Goal: Task Accomplishment & Management: Manage account settings

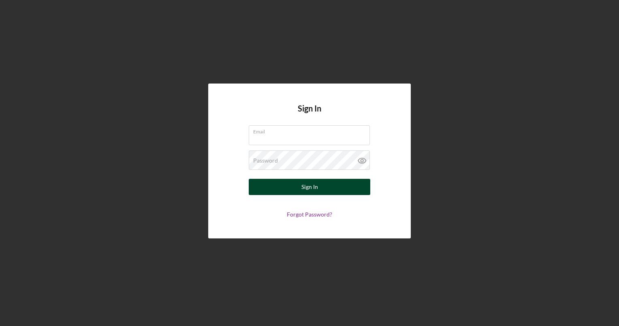
type input "[EMAIL_ADDRESS][DOMAIN_NAME]"
click at [293, 184] on button "Sign In" at bounding box center [310, 187] width 122 height 16
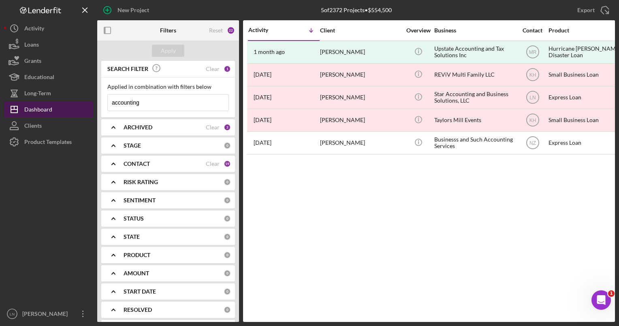
drag, startPoint x: 168, startPoint y: 102, endPoint x: 71, endPoint y: 112, distance: 97.3
click at [71, 112] on div "New Project 5 of 2372 Projects • $554,500 accounting Export Icon/Export Filters…" at bounding box center [309, 161] width 611 height 322
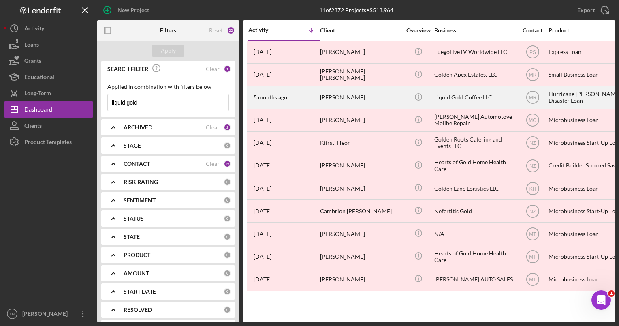
type input "liquid gold"
click at [431, 107] on div "Icon/Info" at bounding box center [418, 97] width 30 height 21
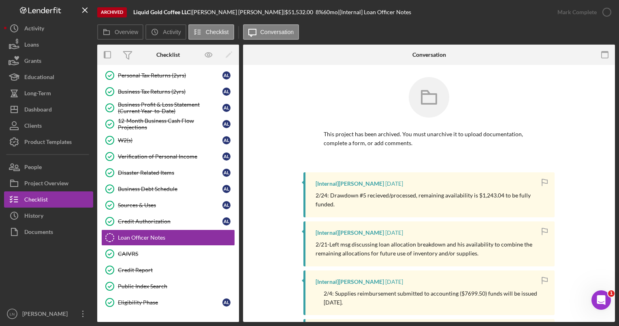
scroll to position [141, 0]
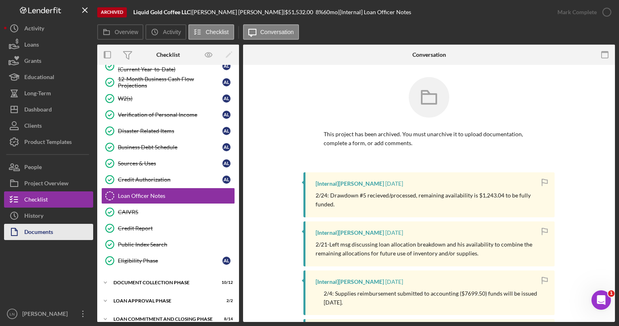
click at [49, 236] on div "Documents" at bounding box center [38, 233] width 29 height 18
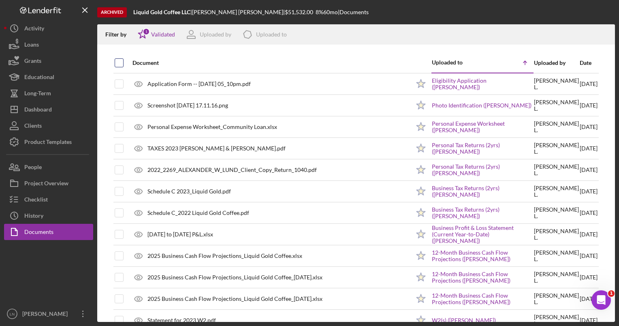
click at [120, 64] on input "checkbox" at bounding box center [119, 63] width 8 height 8
checkbox input "true"
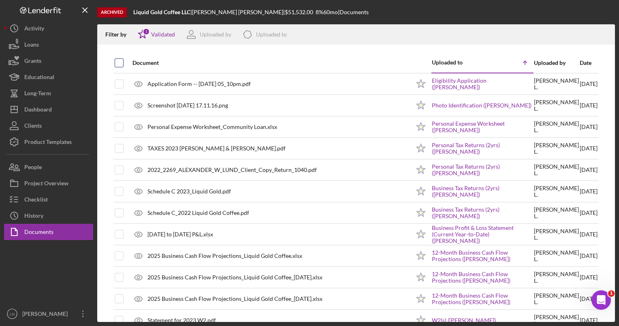
checkbox input "true"
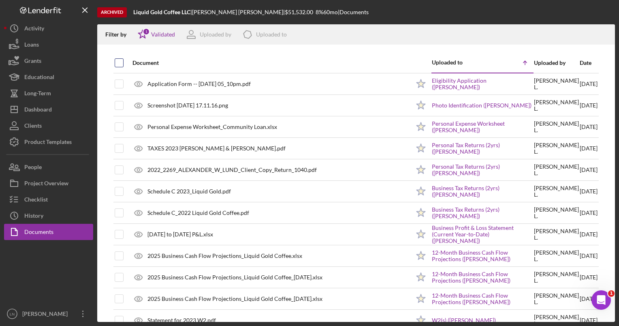
checkbox input "true"
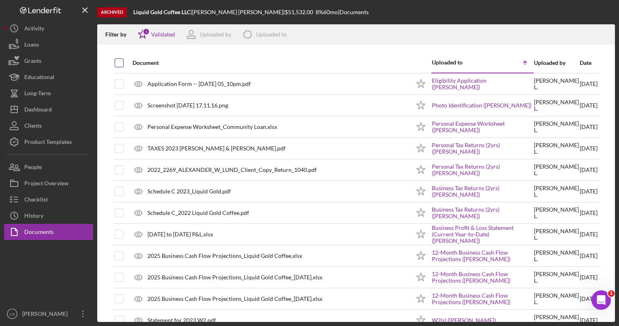
checkbox input "true"
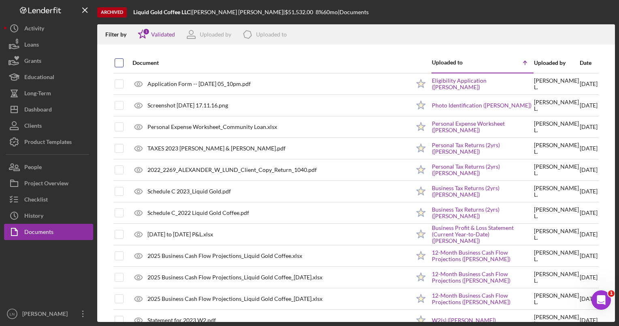
checkbox input "true"
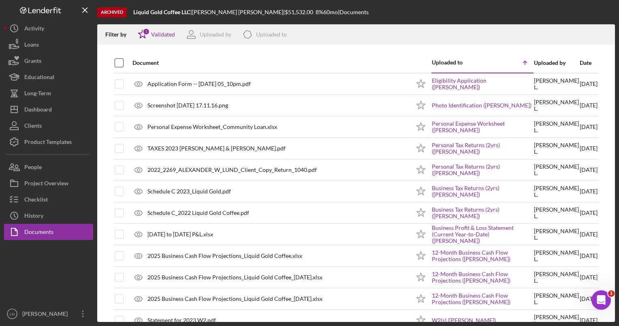
checkbox input "true"
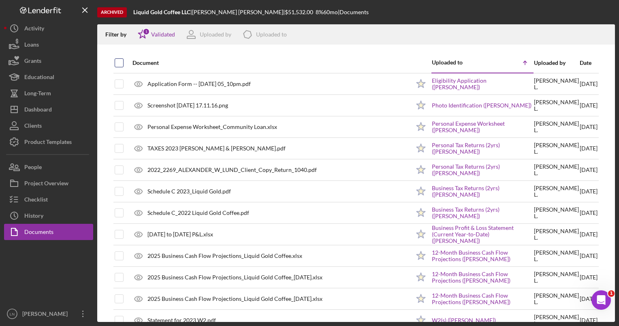
checkbox input "true"
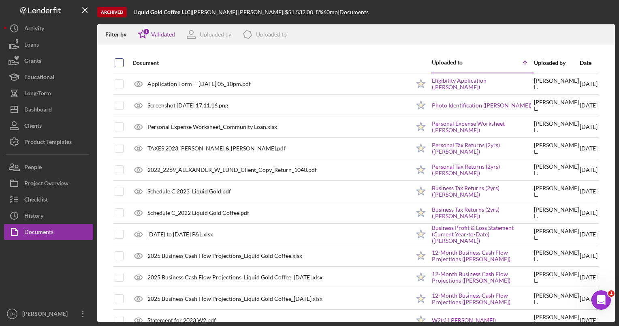
checkbox input "true"
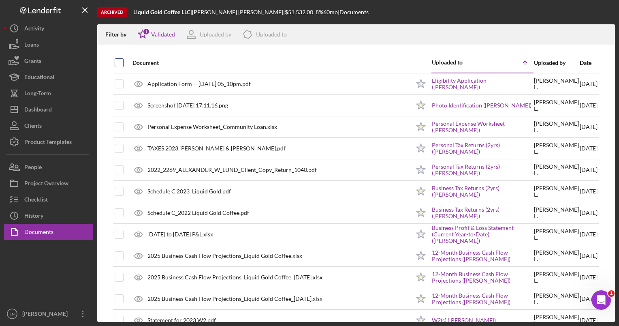
checkbox input "true"
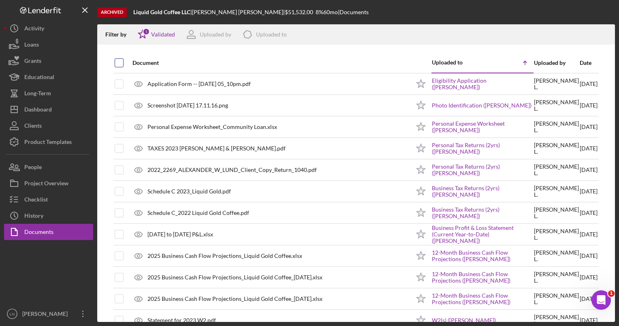
checkbox input "true"
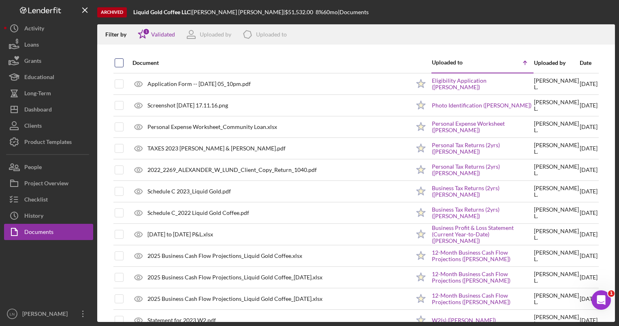
checkbox input "true"
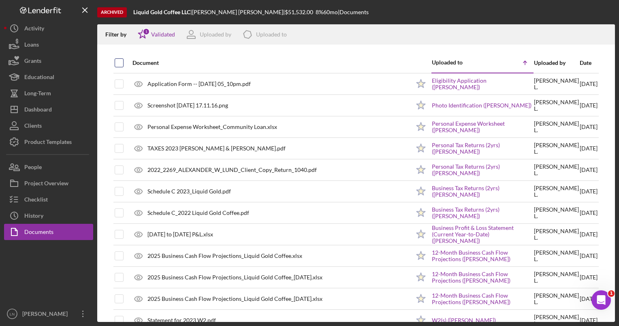
checkbox input "true"
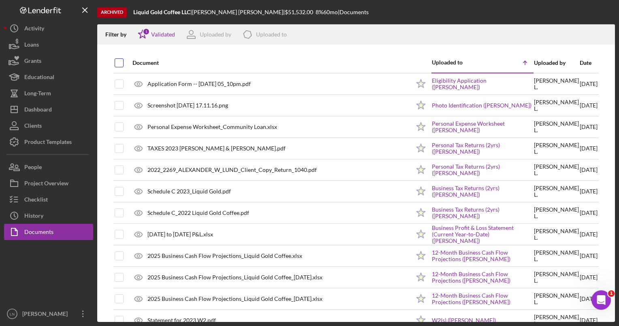
checkbox input "true"
click at [606, 37] on polyline "button" at bounding box center [604, 37] width 3 height 1
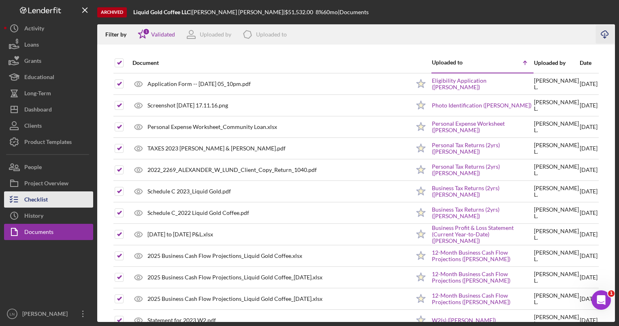
click at [57, 201] on button "Checklist" at bounding box center [48, 199] width 89 height 16
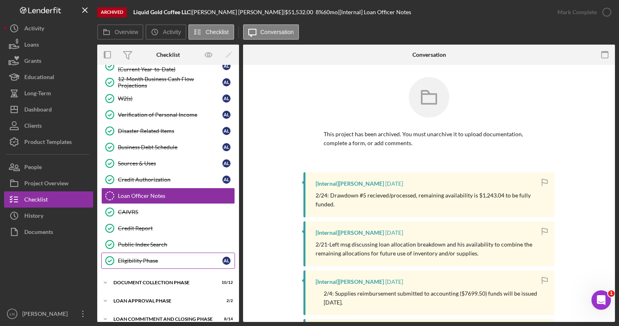
scroll to position [147, 0]
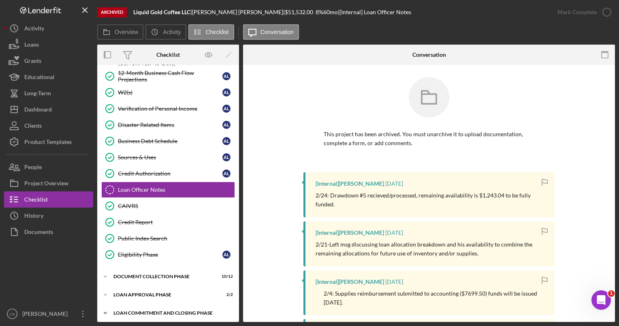
click at [173, 305] on div "Icon/Expander Loan Commitment and Closing Phase 8 / 14" at bounding box center [168, 313] width 142 height 16
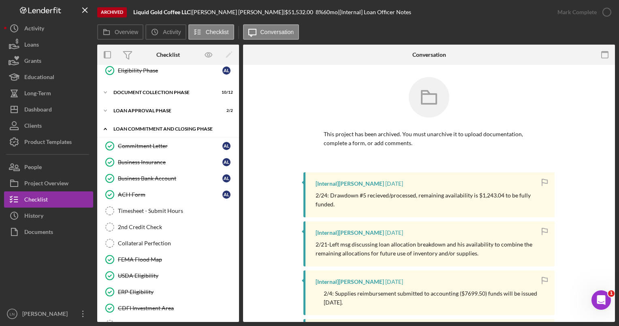
scroll to position [376, 0]
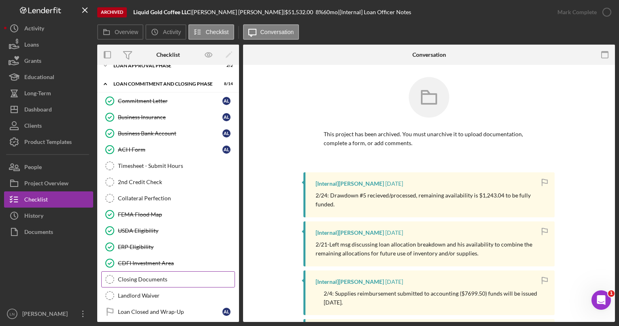
click at [166, 277] on link "Closing Documents Closing Documents" at bounding box center [168, 279] width 134 height 16
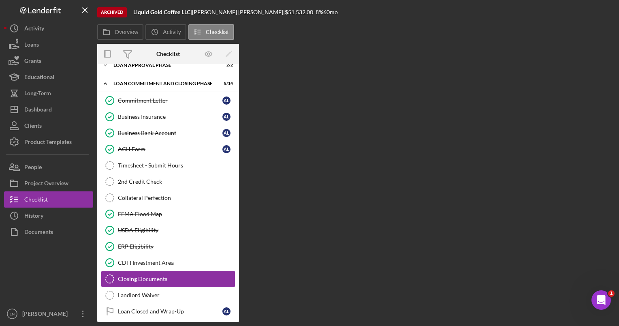
scroll to position [376, 0]
